Goal: Task Accomplishment & Management: Manage account settings

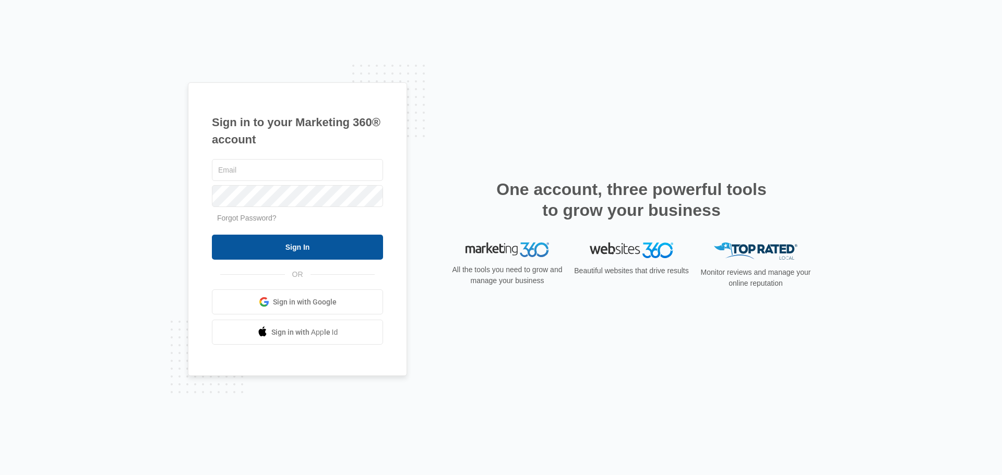
type input "[EMAIL_ADDRESS][DOMAIN_NAME]"
click at [331, 246] on input "Sign In" at bounding box center [297, 247] width 171 height 25
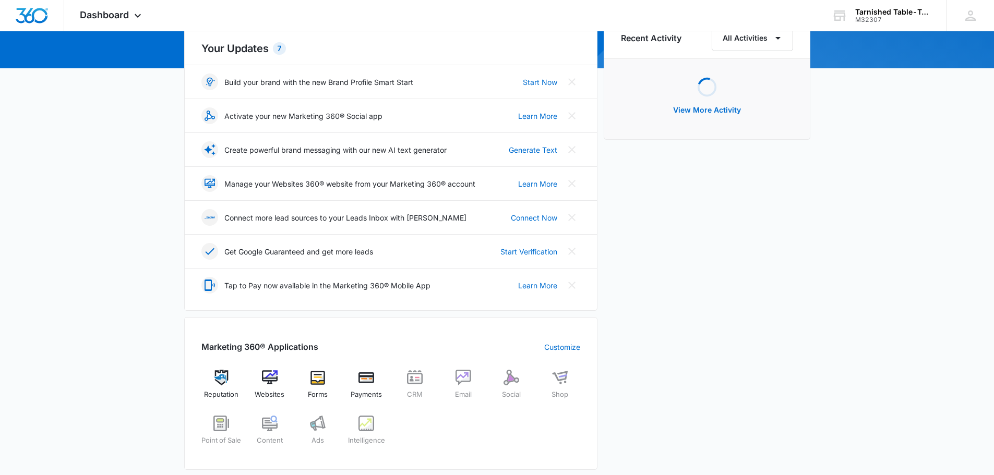
scroll to position [157, 0]
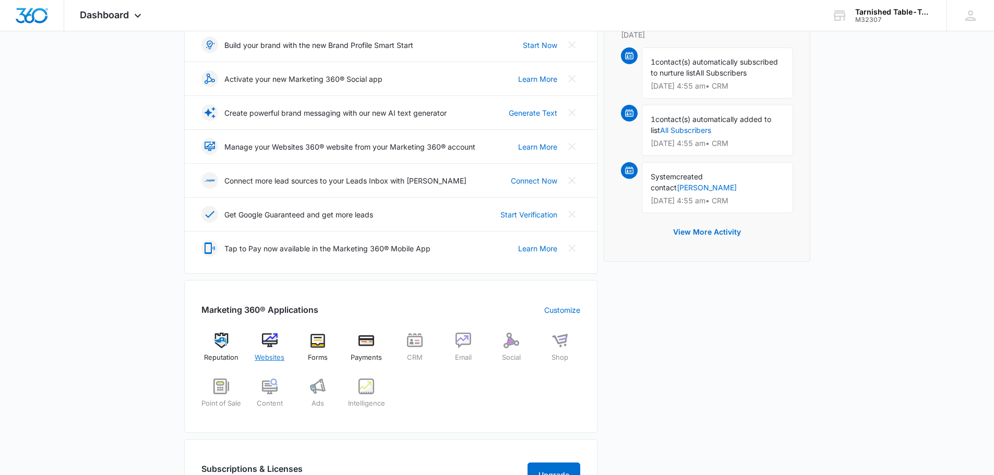
click at [269, 347] on img at bounding box center [270, 341] width 16 height 16
